Goal: Navigation & Orientation: Understand site structure

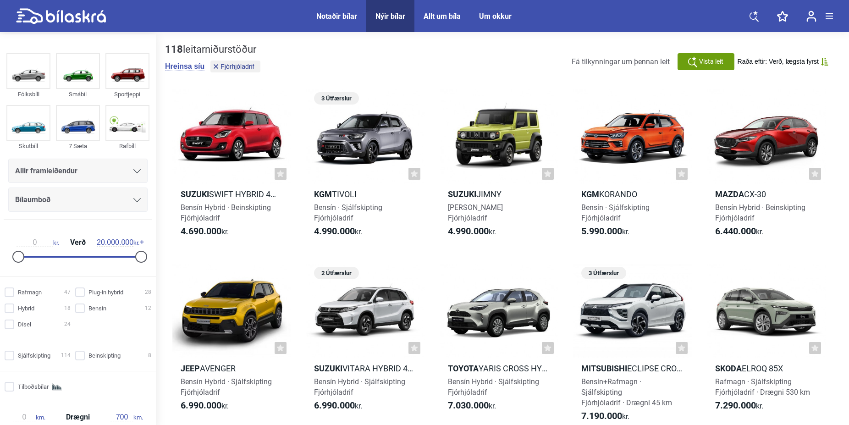
click at [333, 13] on div "Notaðir bílar" at bounding box center [336, 16] width 41 height 9
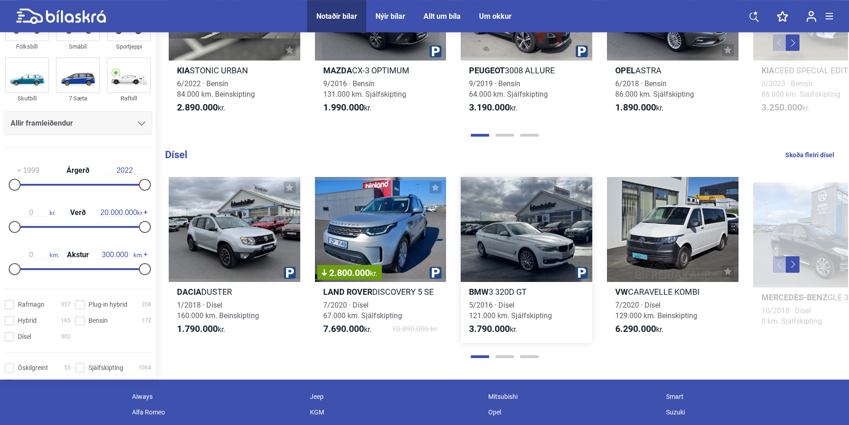
scroll to position [1055, 0]
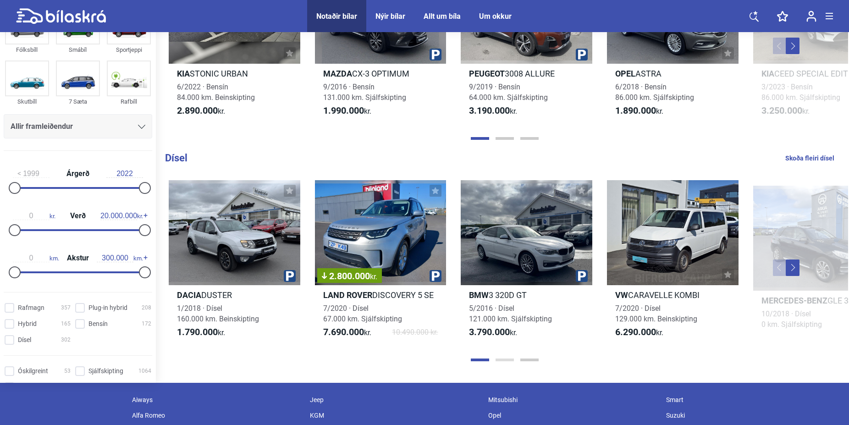
click at [503, 361] on button "Page 2" at bounding box center [505, 360] width 18 height 3
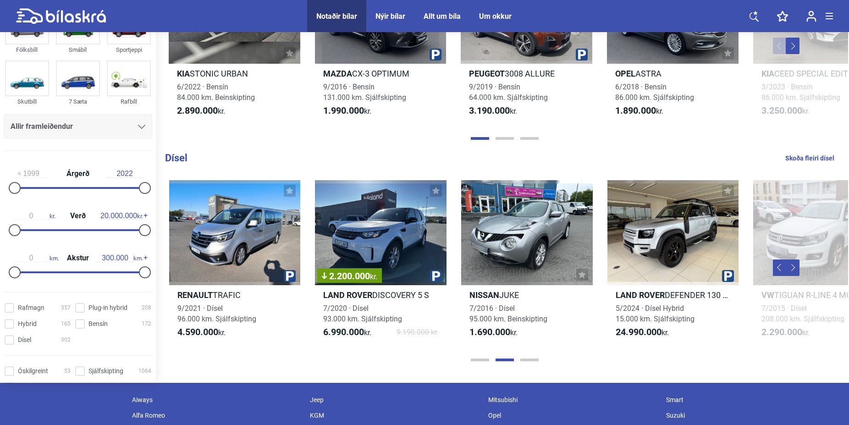
scroll to position [0, 731]
click at [533, 361] on button "Page 3" at bounding box center [530, 360] width 18 height 3
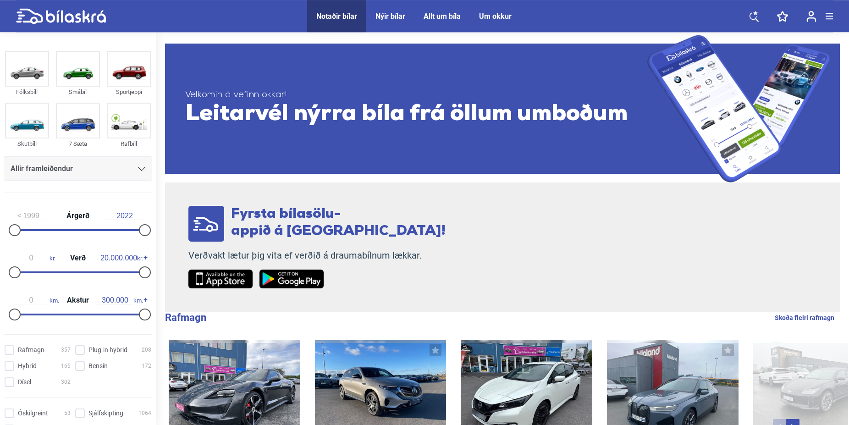
scroll to position [0, 0]
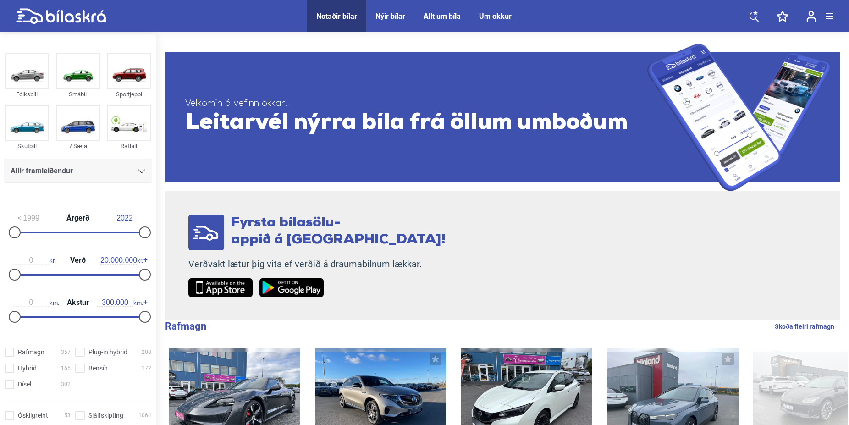
click at [398, 15] on div "Nýir bílar" at bounding box center [391, 16] width 30 height 9
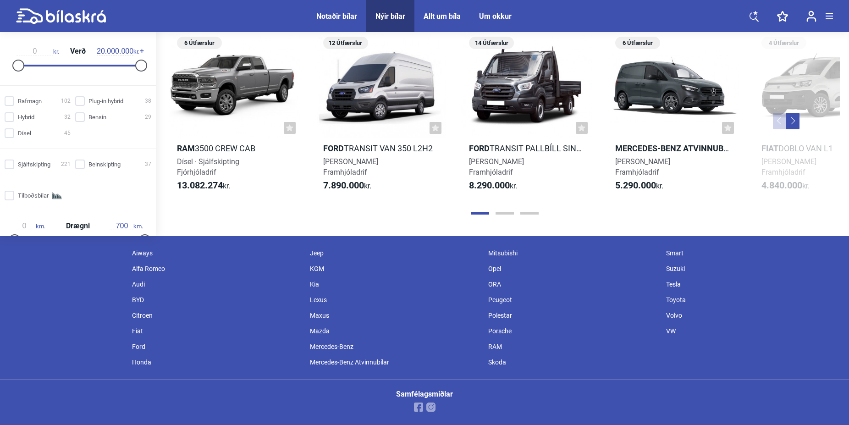
scroll to position [1243, 0]
click at [503, 212] on button "Page 2" at bounding box center [505, 213] width 18 height 3
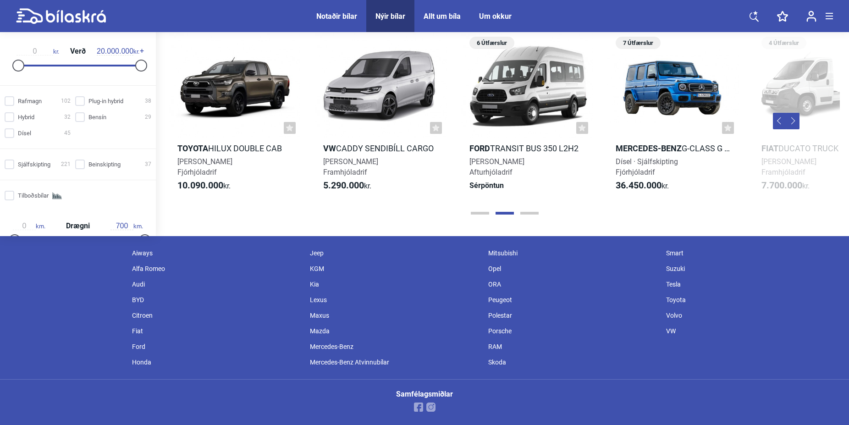
scroll to position [0, 731]
click at [527, 213] on button "Page 3" at bounding box center [530, 213] width 18 height 3
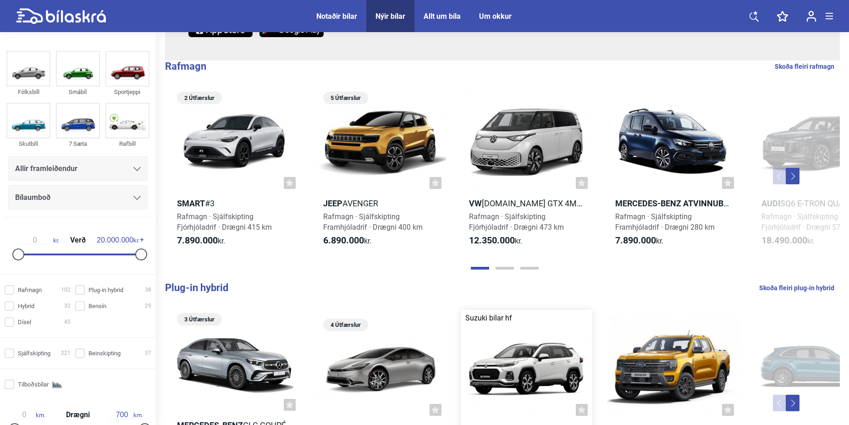
scroll to position [0, 0]
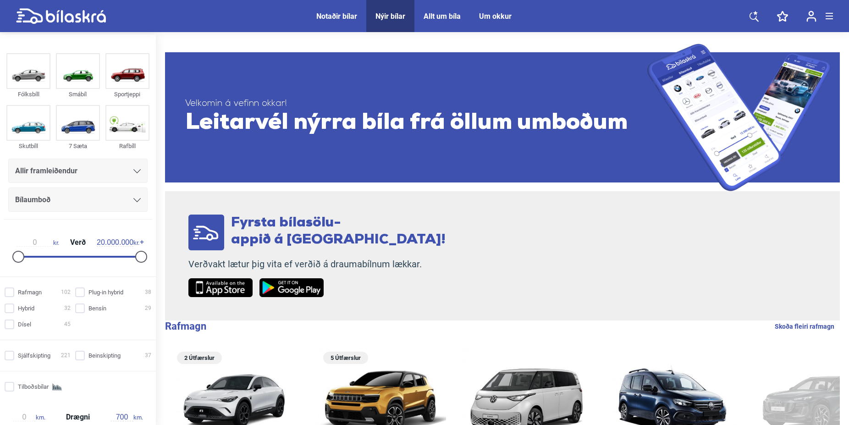
click at [499, 16] on div "Um okkur" at bounding box center [495, 16] width 33 height 9
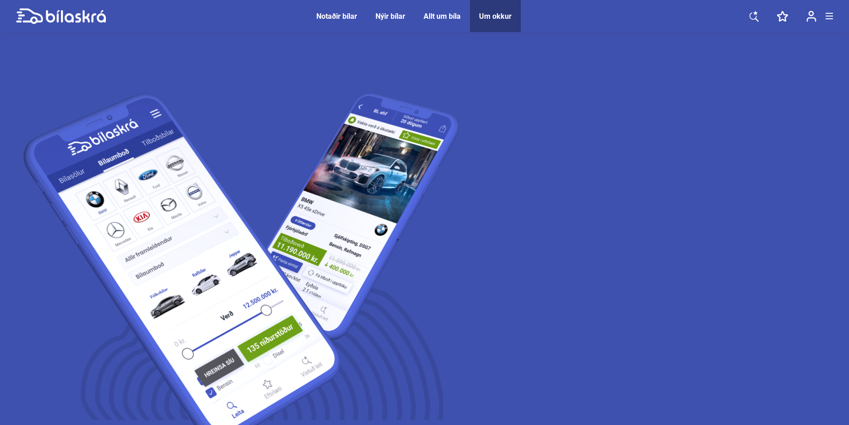
scroll to position [47, 0]
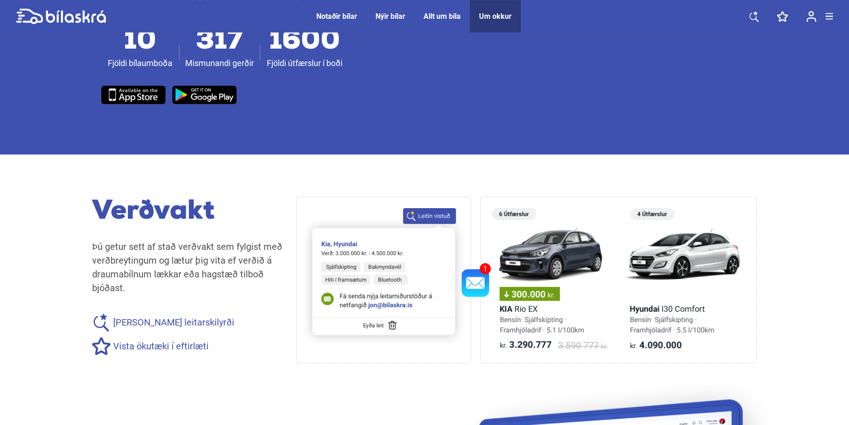
scroll to position [580, 0]
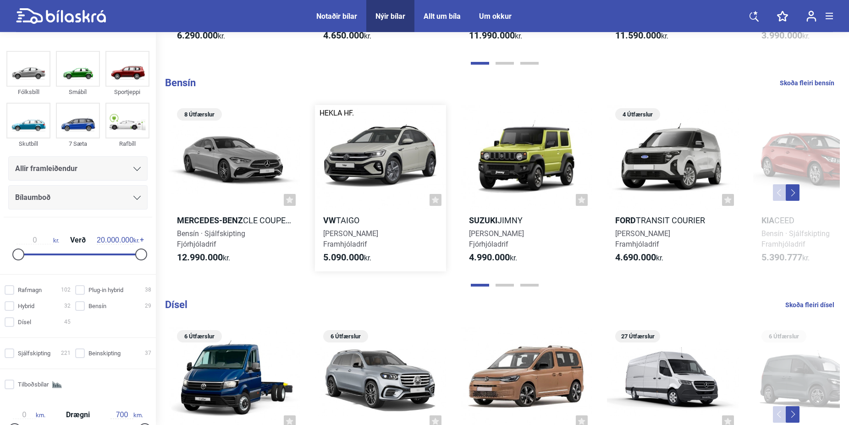
scroll to position [936, 0]
